Goal: Task Accomplishment & Management: Manage account settings

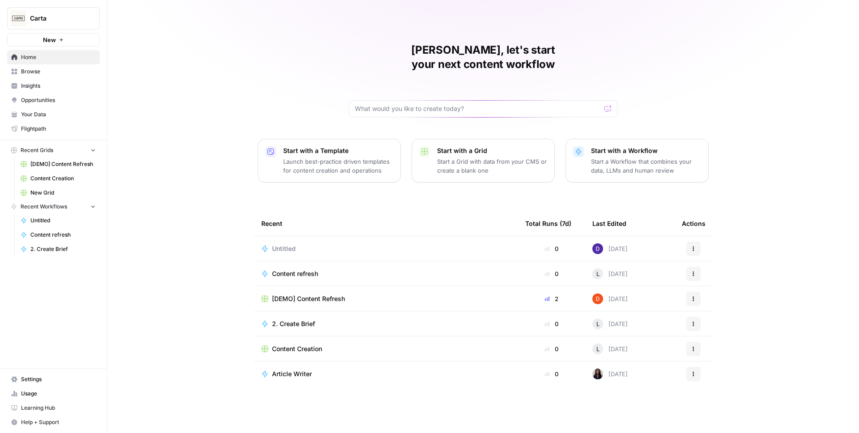
click at [70, 14] on span "Carta" at bounding box center [57, 18] width 54 height 9
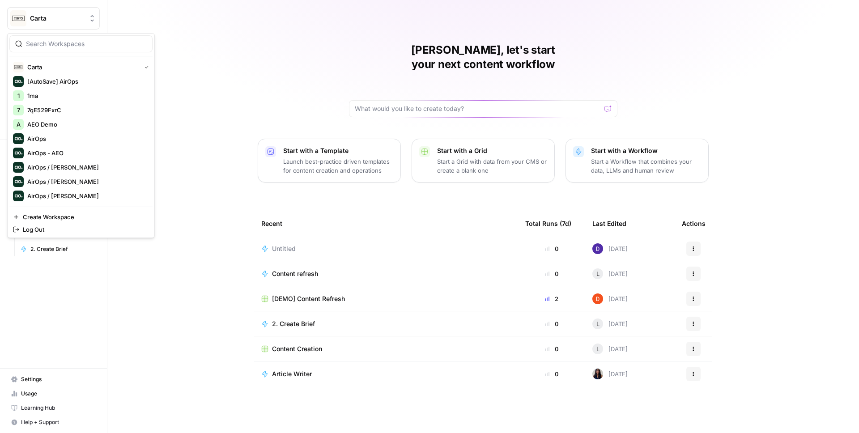
click at [218, 133] on div "[PERSON_NAME], let's start your next content workflow Start with a Template Lau…" at bounding box center [483, 216] width 752 height 433
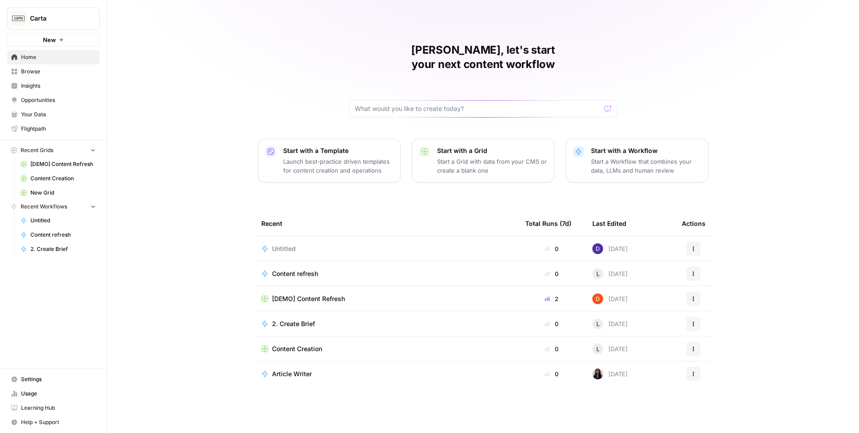
click at [60, 81] on link "Insights" at bounding box center [53, 86] width 93 height 14
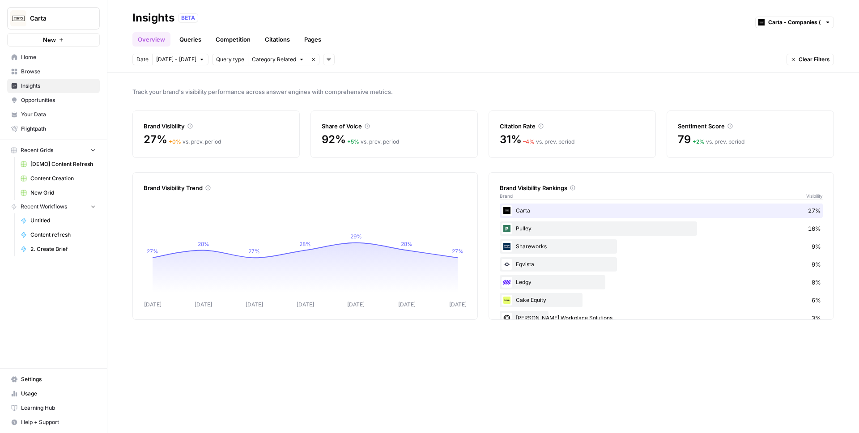
click at [183, 41] on link "Queries" at bounding box center [190, 39] width 33 height 14
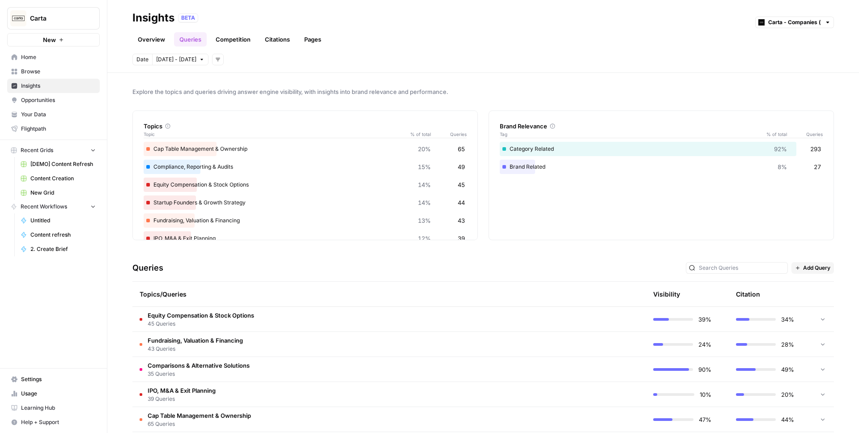
click at [226, 326] on span "45 Queries" at bounding box center [201, 324] width 107 height 8
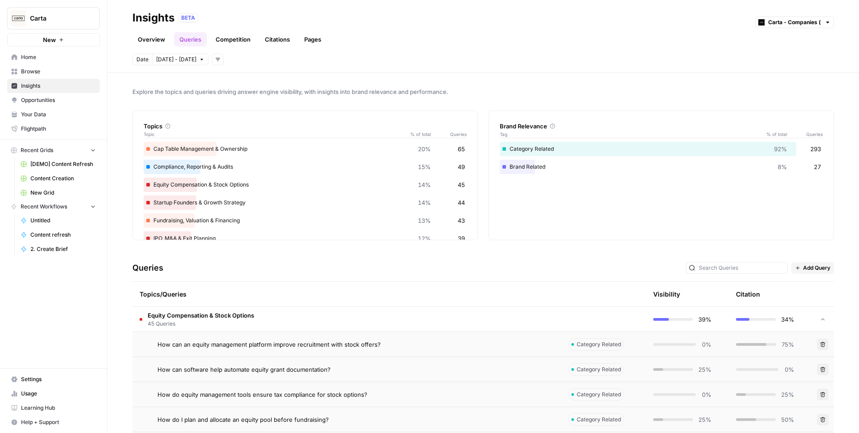
click at [161, 60] on span "[DATE] - [DATE]" at bounding box center [176, 59] width 40 height 8
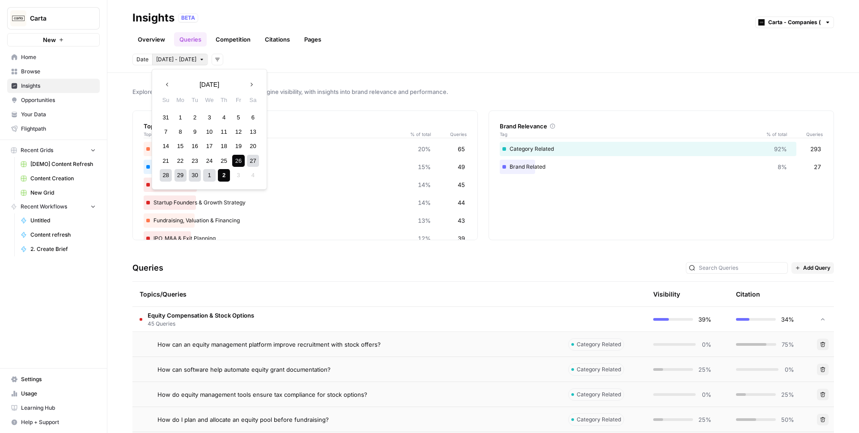
click at [257, 61] on div "Date [DATE] - [DATE] Add filters" at bounding box center [483, 60] width 702 height 12
click at [187, 59] on span "[DATE] - [DATE]" at bounding box center [176, 59] width 40 height 8
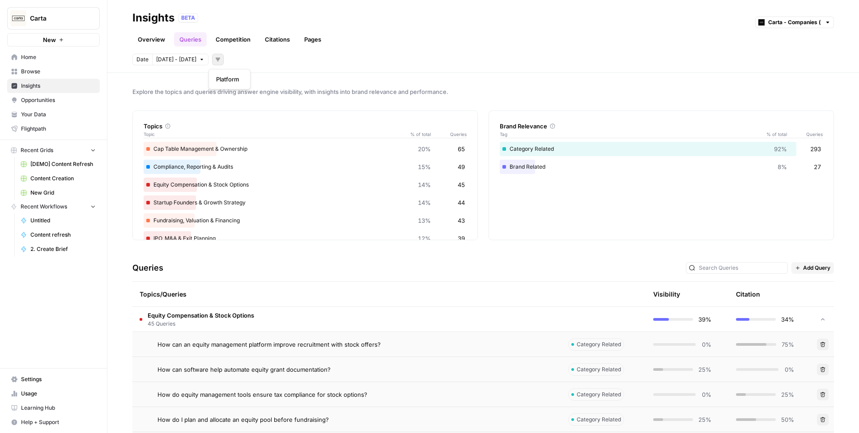
click at [216, 60] on icon "button" at bounding box center [217, 59] width 5 height 5
click at [240, 60] on div "Date [DATE] - [DATE] Add filters" at bounding box center [483, 60] width 702 height 12
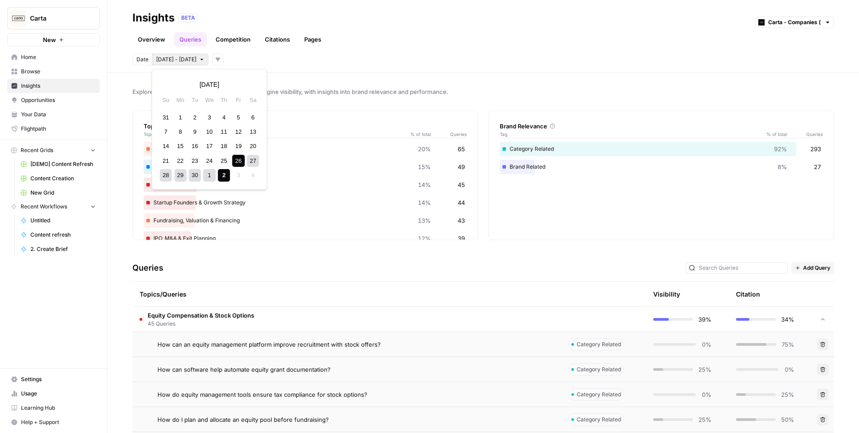
click at [168, 60] on span "[DATE] - [DATE]" at bounding box center [176, 59] width 40 height 8
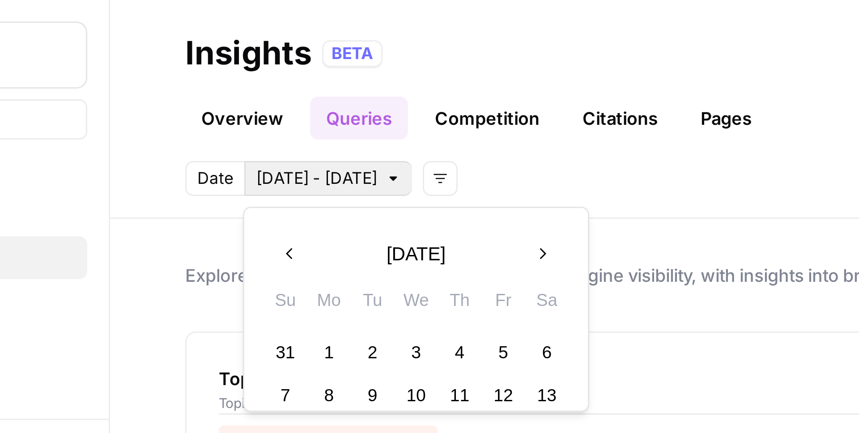
click at [226, 56] on div "Date [DATE] - [DATE] Add filters" at bounding box center [483, 60] width 702 height 12
click at [190, 57] on span "[DATE] - [DATE]" at bounding box center [176, 59] width 40 height 8
click at [233, 59] on div "Date [DATE] - [DATE] Add filters" at bounding box center [483, 60] width 702 height 12
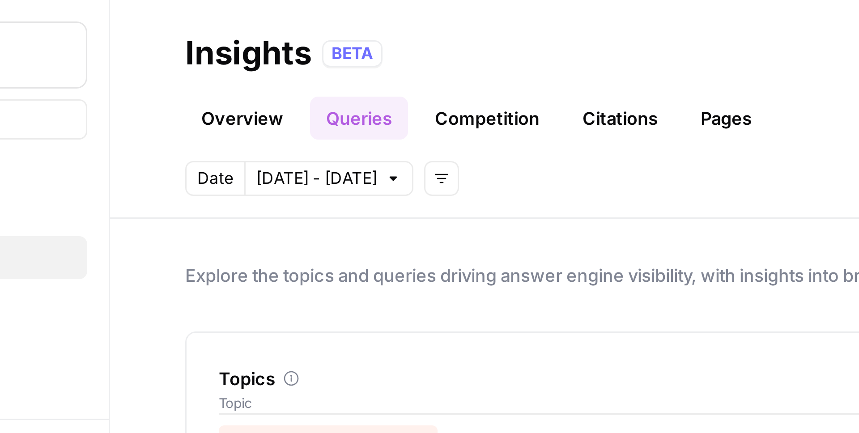
click at [190, 59] on span "[DATE] - [DATE]" at bounding box center [176, 59] width 40 height 8
click at [203, 60] on button "[DATE] - [DATE]" at bounding box center [180, 60] width 56 height 12
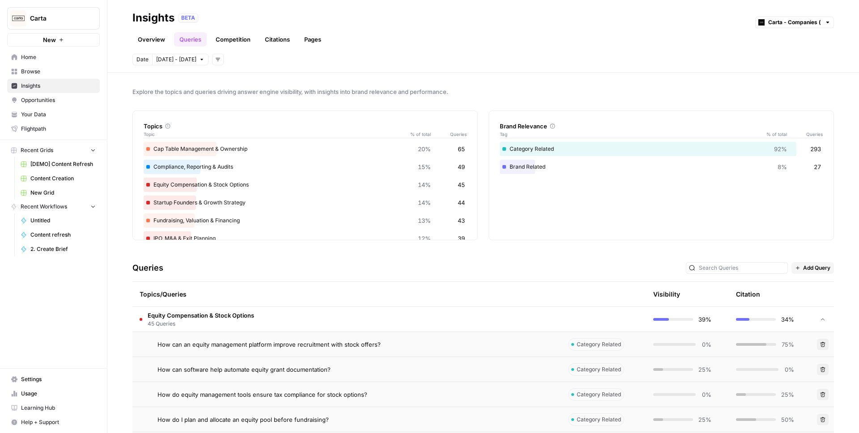
click at [56, 66] on link "Browse" at bounding box center [53, 71] width 93 height 14
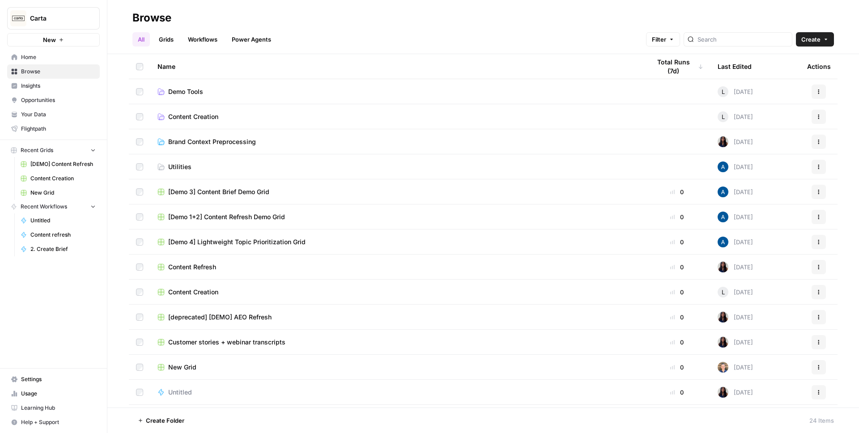
click at [63, 84] on span "Insights" at bounding box center [58, 86] width 75 height 8
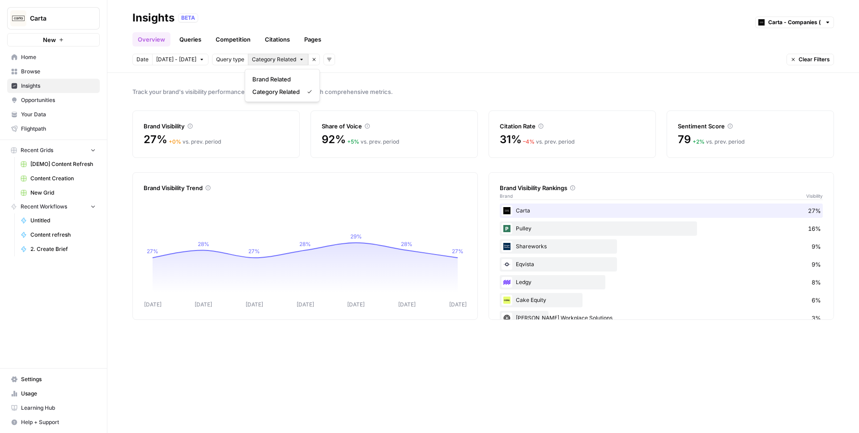
click at [295, 62] on button "Category Related" at bounding box center [278, 60] width 60 height 12
click at [199, 59] on icon "button" at bounding box center [201, 59] width 5 height 5
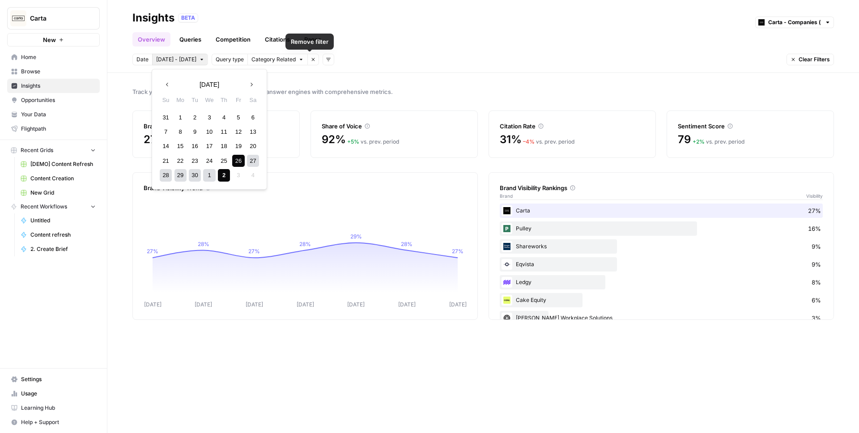
click at [290, 60] on span "Category Related" at bounding box center [273, 59] width 44 height 8
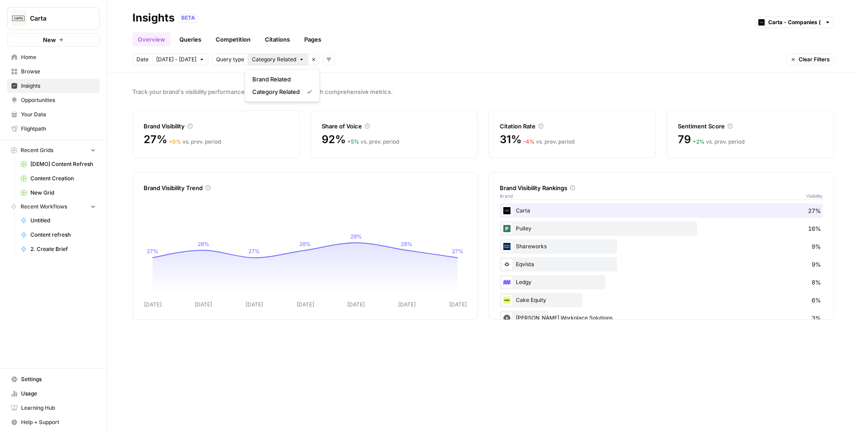
click at [379, 54] on div "Date [DATE] - [DATE] Query type Category Related Remove filter Add filters Clea…" at bounding box center [483, 60] width 702 height 12
click at [191, 43] on link "Queries" at bounding box center [190, 39] width 33 height 14
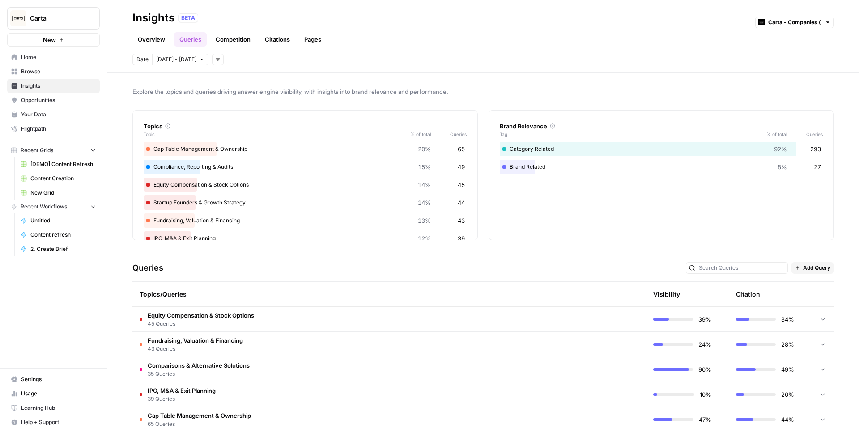
click at [232, 36] on link "Competition" at bounding box center [233, 39] width 46 height 14
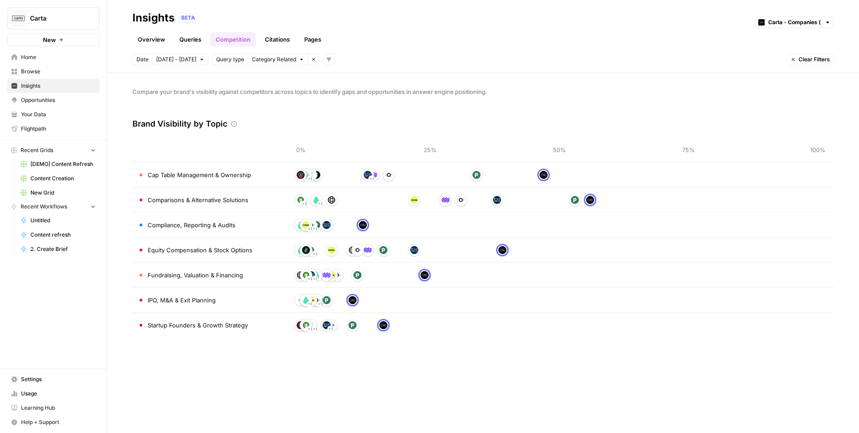
click at [317, 36] on link "Pages" at bounding box center [313, 39] width 28 height 14
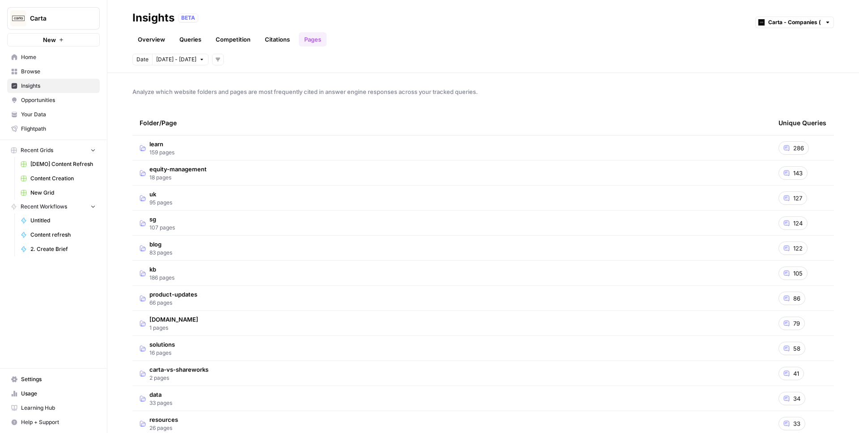
click at [162, 153] on span "159 pages" at bounding box center [161, 153] width 25 height 8
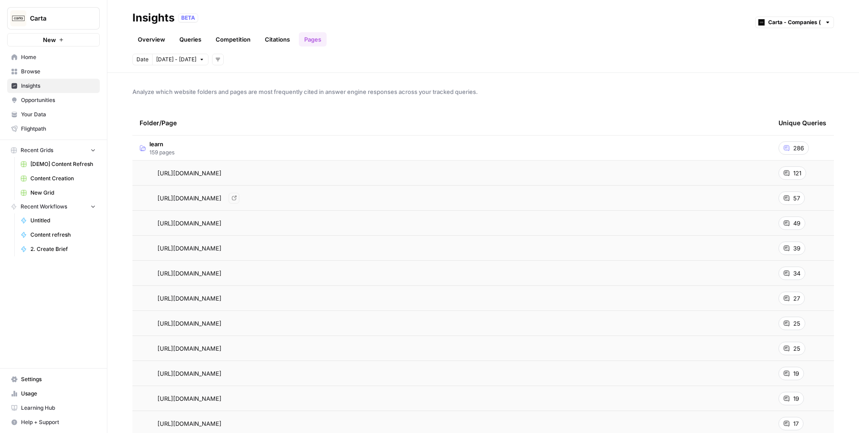
click at [222, 174] on span "[URL][DOMAIN_NAME]" at bounding box center [190, 173] width 64 height 9
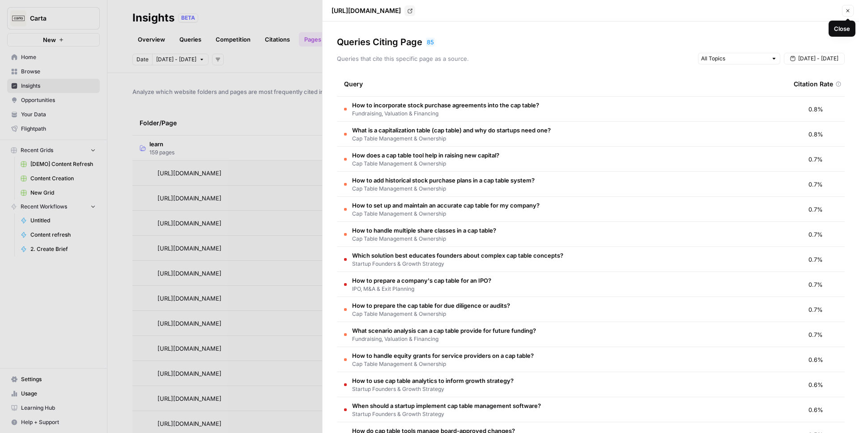
click at [851, 11] on button "Close" at bounding box center [848, 11] width 12 height 12
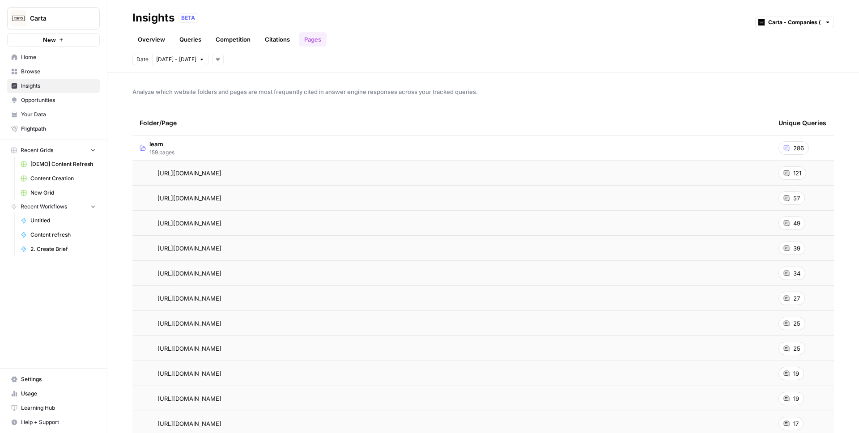
click at [567, 146] on td "learn 159 pages" at bounding box center [451, 148] width 639 height 25
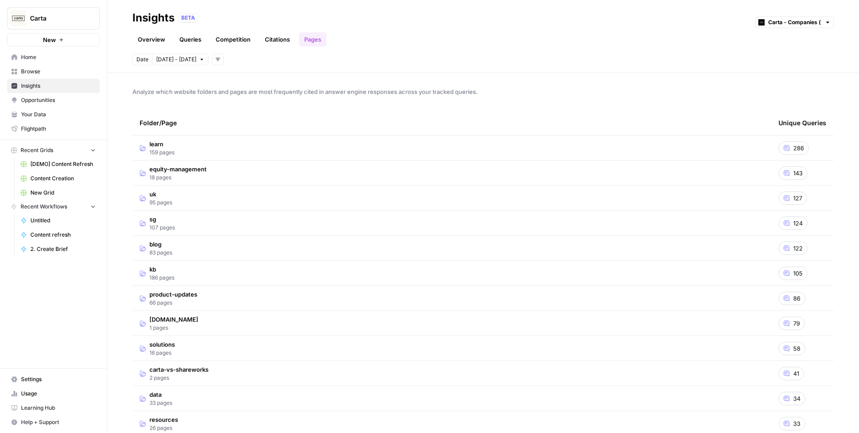
click at [513, 180] on td "equity-management 18 pages" at bounding box center [451, 173] width 639 height 25
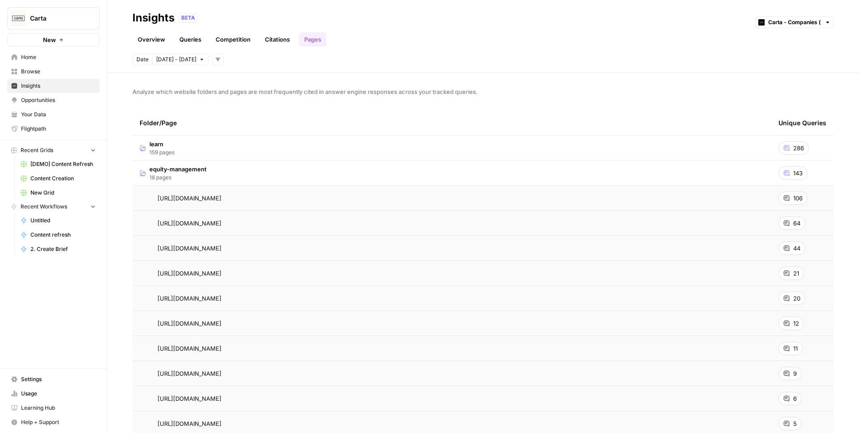
click at [216, 60] on icon "button" at bounding box center [217, 59] width 5 height 5
click at [182, 165] on span "equity-management" at bounding box center [177, 169] width 57 height 9
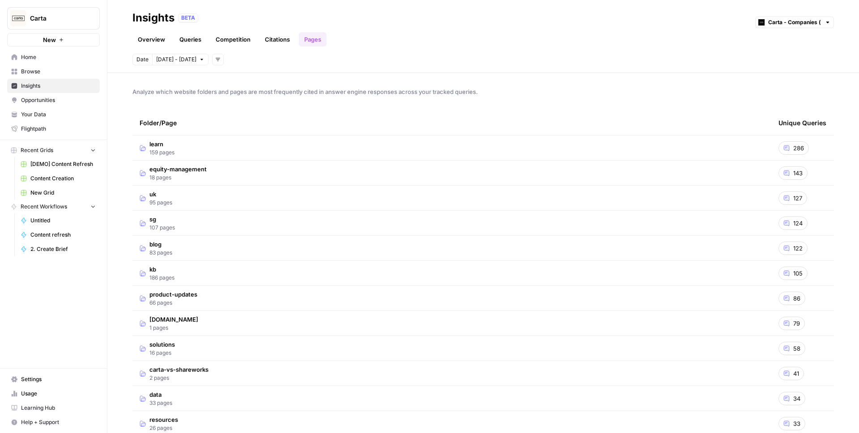
click at [60, 101] on span "Opportunities" at bounding box center [58, 100] width 75 height 8
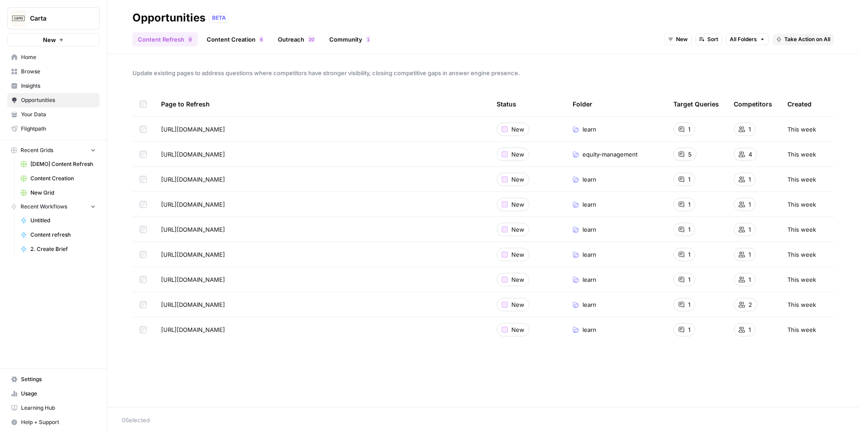
click at [676, 37] on span "New" at bounding box center [682, 39] width 12 height 8
click at [218, 41] on link "Content Creation 6" at bounding box center [235, 39] width 68 height 14
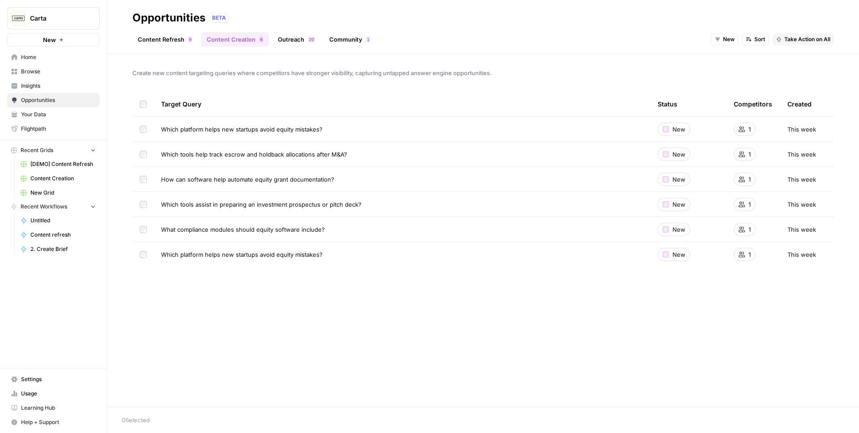
click at [289, 36] on link "Outreach 0 2" at bounding box center [297, 39] width 48 height 14
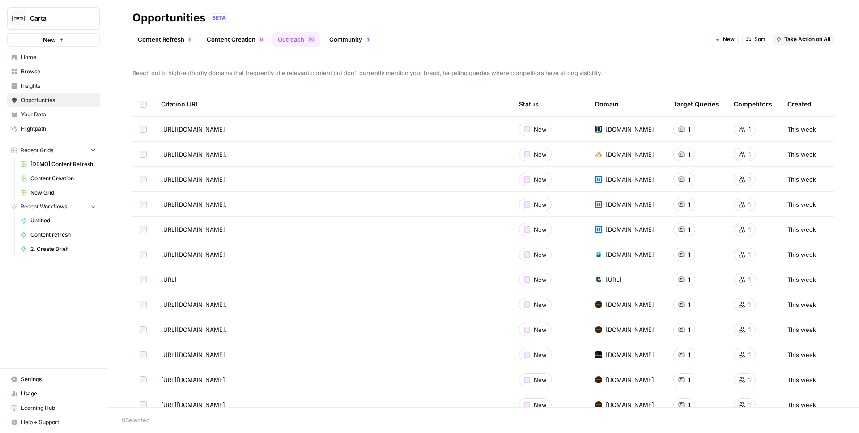
click at [219, 41] on link "Content Creation 6" at bounding box center [235, 39] width 68 height 14
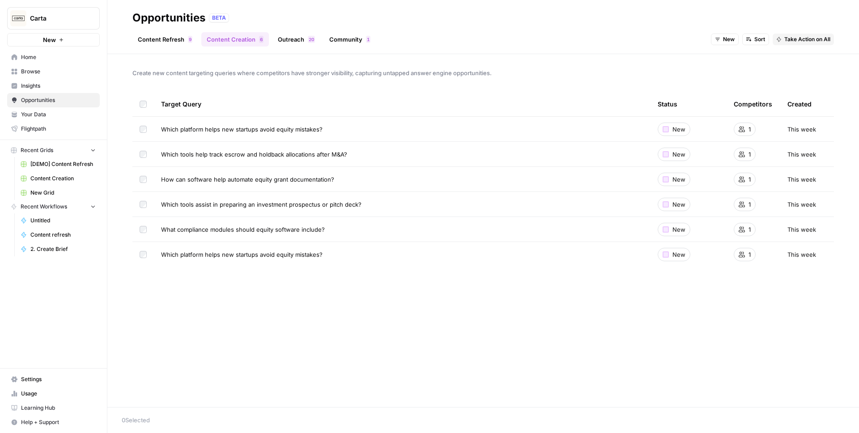
click at [179, 46] on link "Content Refresh 9" at bounding box center [164, 39] width 65 height 14
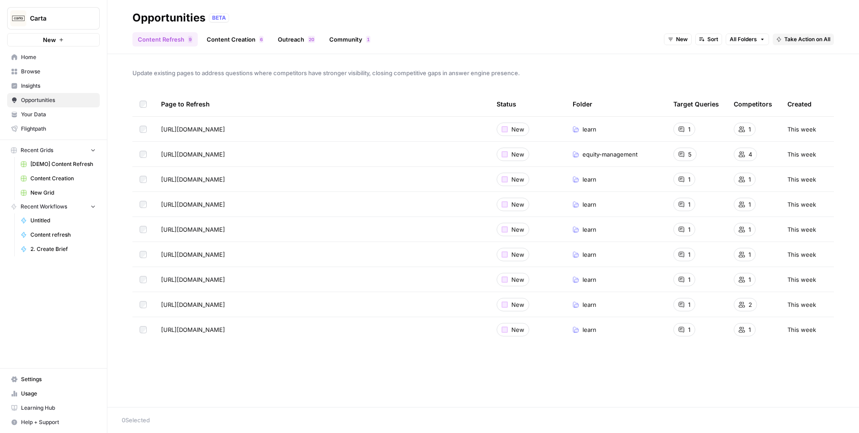
click at [48, 74] on span "Browse" at bounding box center [58, 72] width 75 height 8
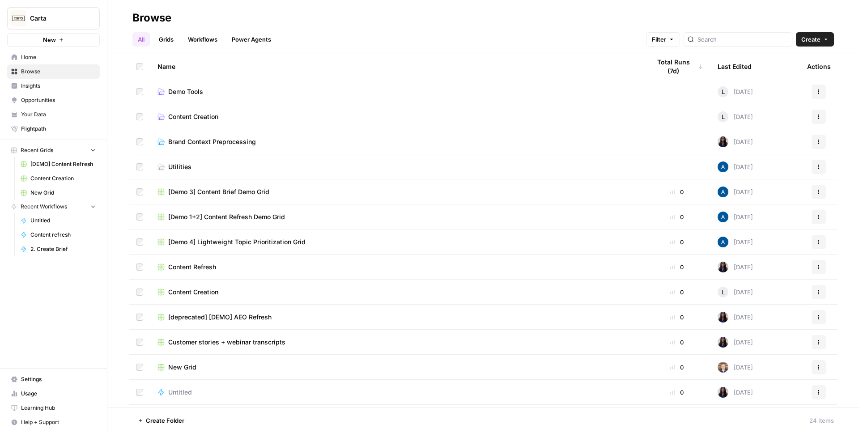
click at [51, 57] on span "Home" at bounding box center [58, 57] width 75 height 8
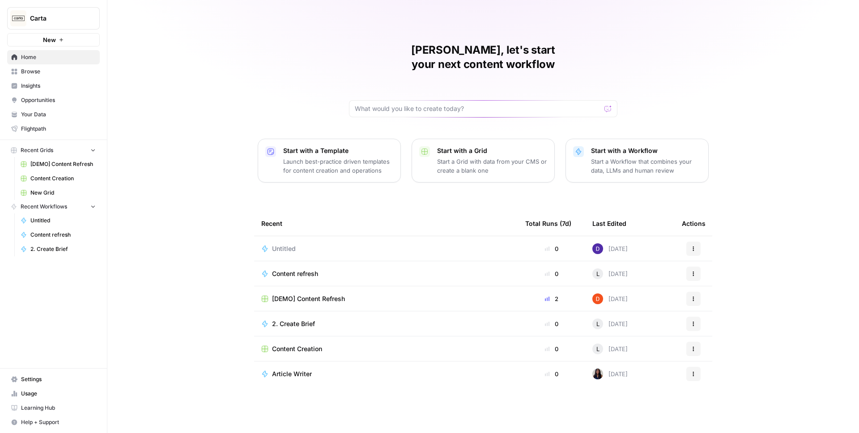
click at [45, 383] on span "Settings" at bounding box center [58, 379] width 75 height 8
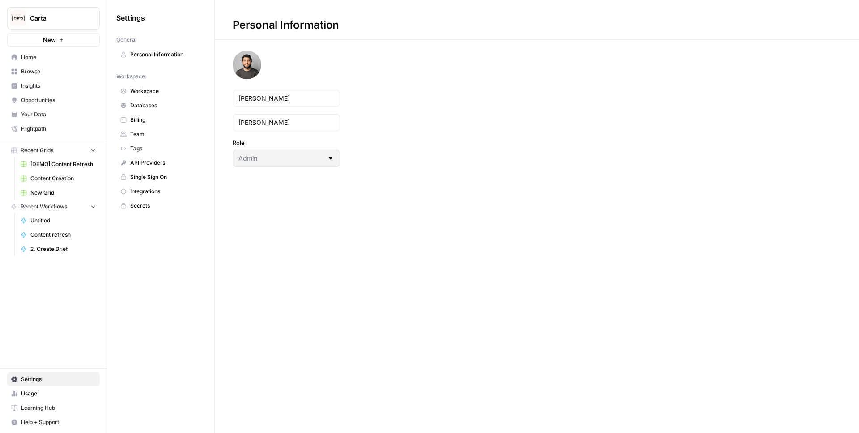
click at [149, 53] on span "Personal Information" at bounding box center [165, 55] width 71 height 8
click at [161, 89] on span "Workspace" at bounding box center [165, 91] width 71 height 8
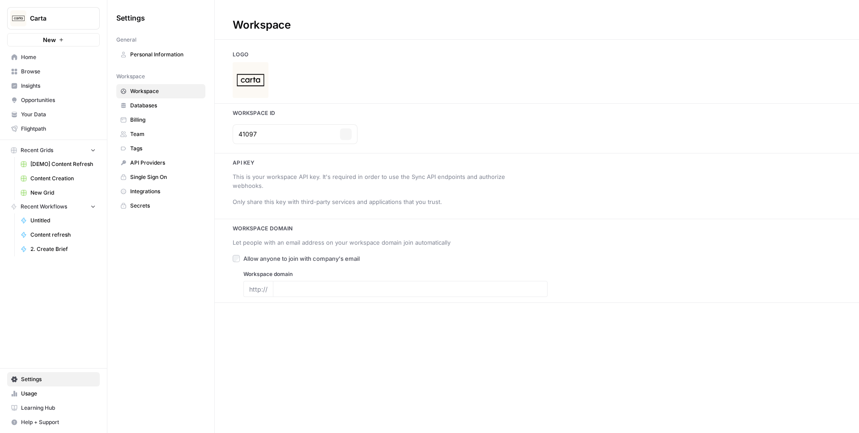
type input "[DOMAIN_NAME]"
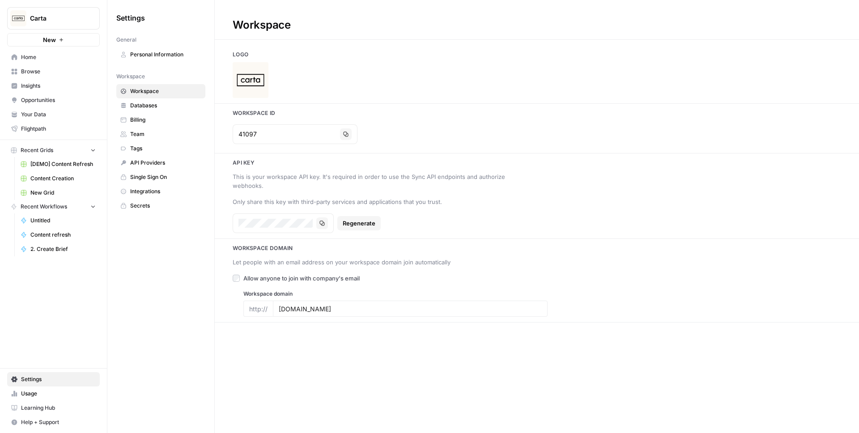
click at [149, 105] on span "Databases" at bounding box center [165, 106] width 71 height 8
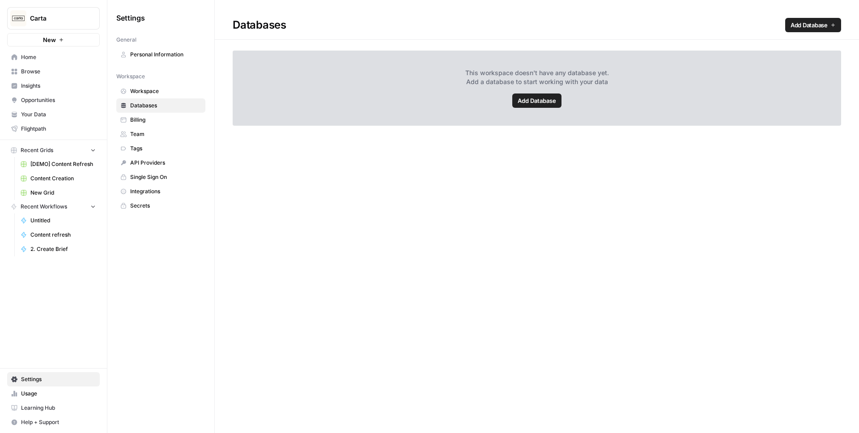
click at [142, 117] on span "Billing" at bounding box center [165, 120] width 71 height 8
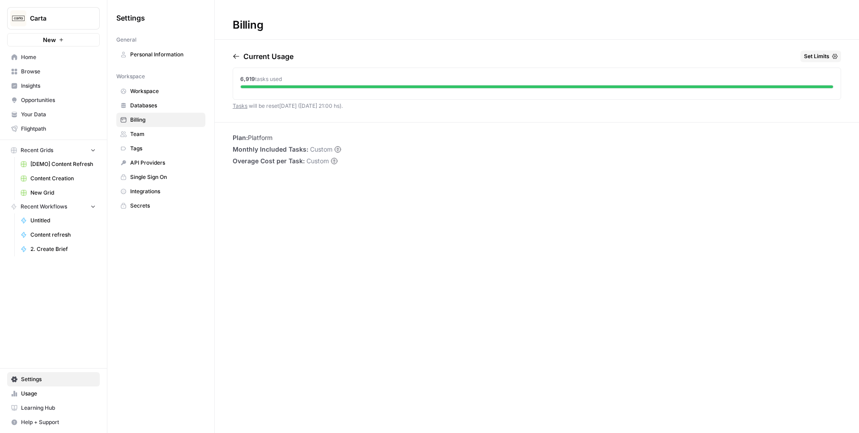
click at [154, 131] on span "Team" at bounding box center [165, 134] width 71 height 8
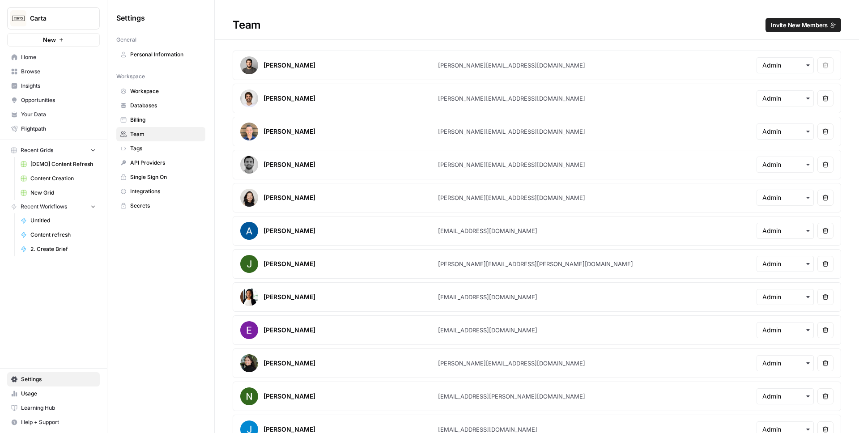
click at [158, 144] on link "Tags" at bounding box center [160, 148] width 89 height 14
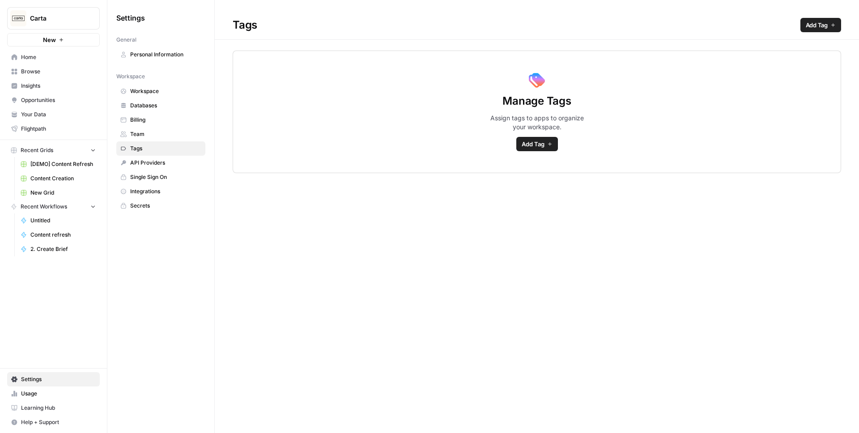
click at [143, 161] on span "API Providers" at bounding box center [165, 163] width 71 height 8
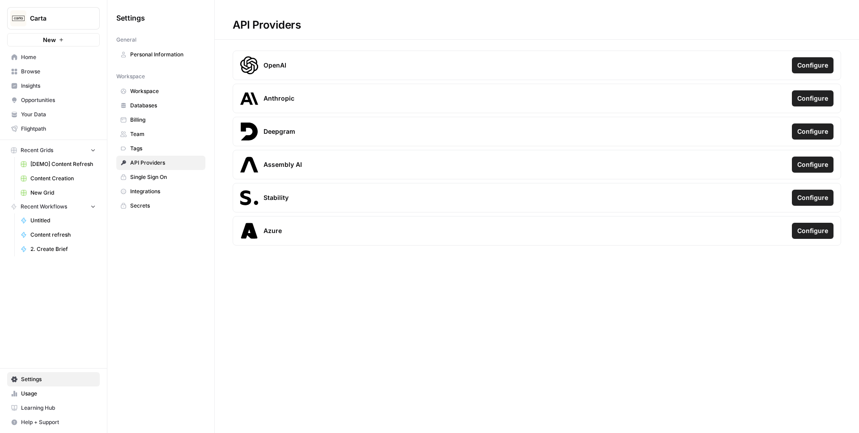
click at [141, 173] on span "Single Sign On" at bounding box center [165, 177] width 71 height 8
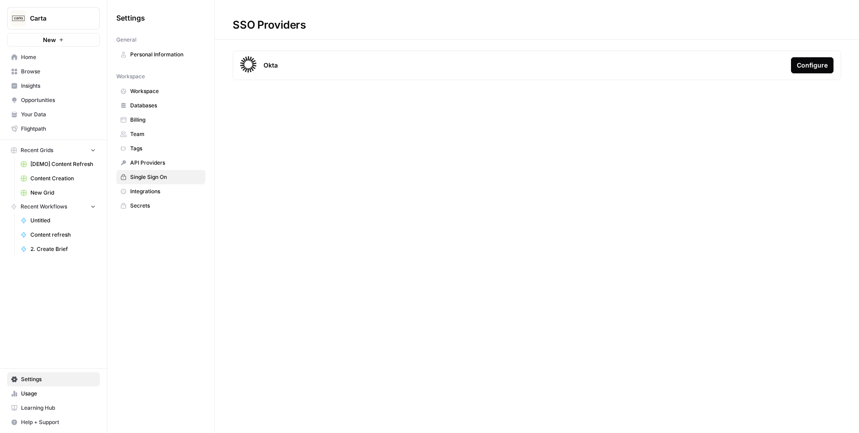
click at [153, 194] on span "Integrations" at bounding box center [165, 192] width 71 height 8
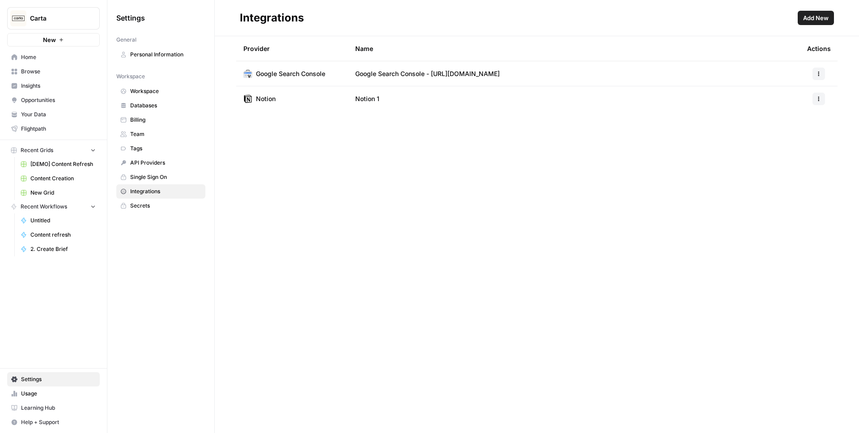
click at [146, 205] on span "Secrets" at bounding box center [165, 206] width 71 height 8
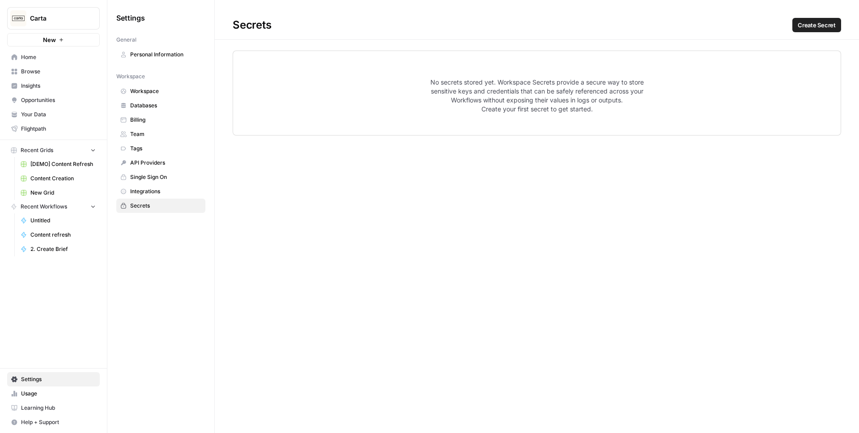
click at [48, 56] on span "Home" at bounding box center [58, 57] width 75 height 8
